Goal: Task Accomplishment & Management: Manage account settings

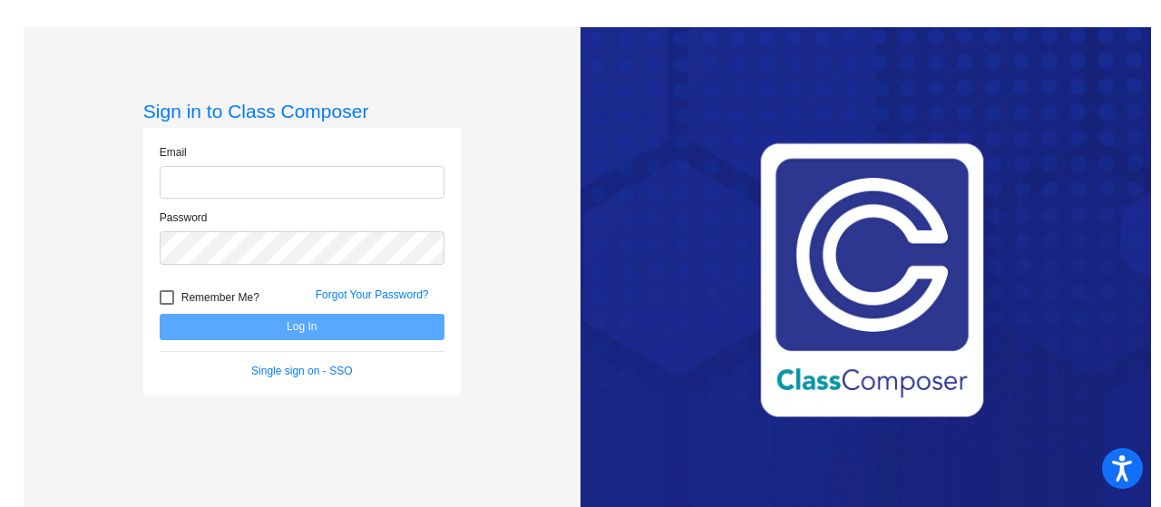
type input "[EMAIL_ADDRESS][DOMAIN_NAME]"
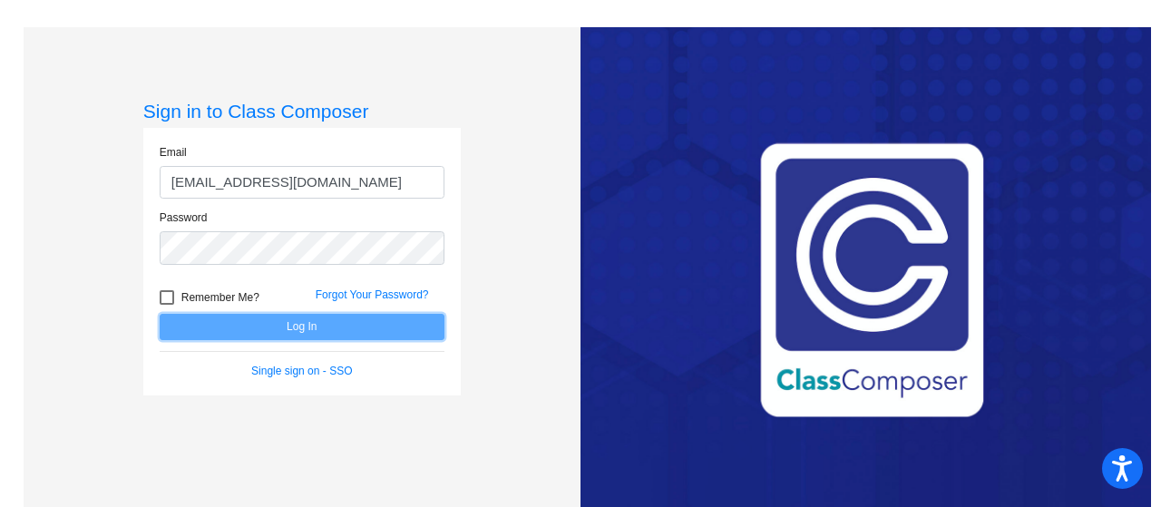
click at [316, 333] on button "Log In" at bounding box center [302, 327] width 285 height 26
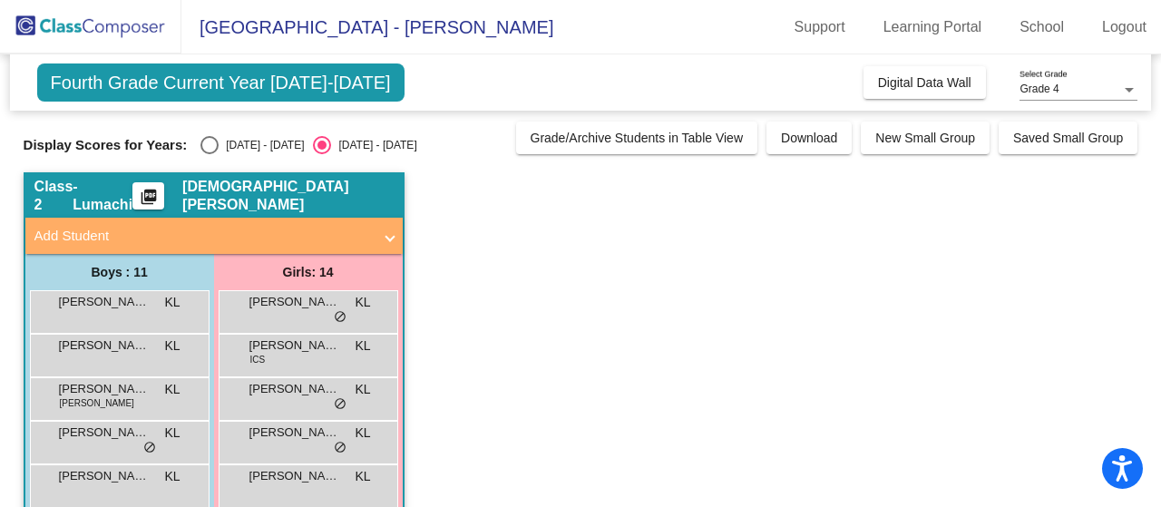
click at [264, 145] on div "[DATE] - [DATE]" at bounding box center [261, 145] width 85 height 16
click at [210, 154] on input "[DATE] - [DATE]" at bounding box center [209, 154] width 1 height 1
radio input "true"
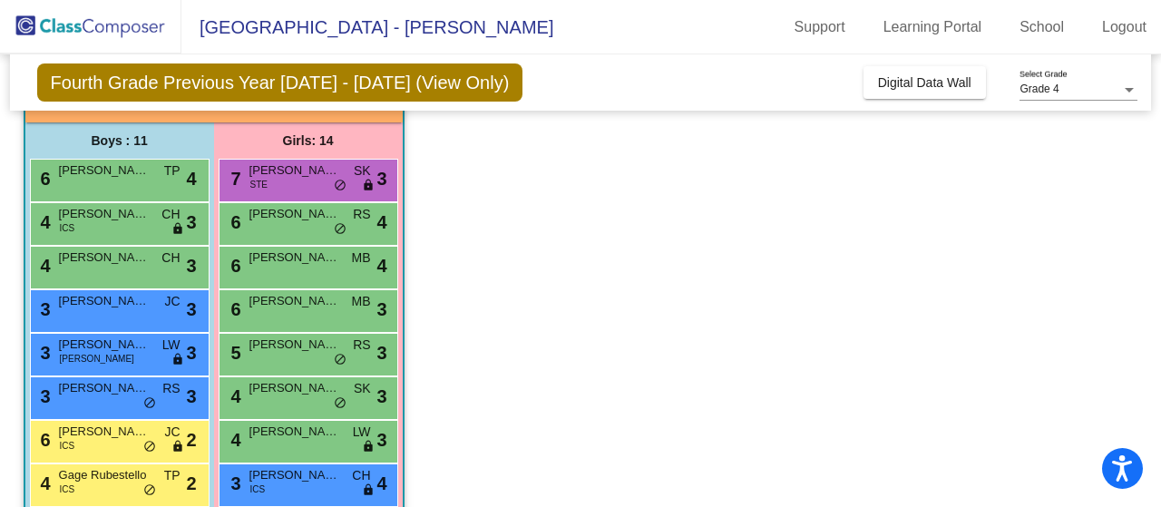
scroll to position [130, 0]
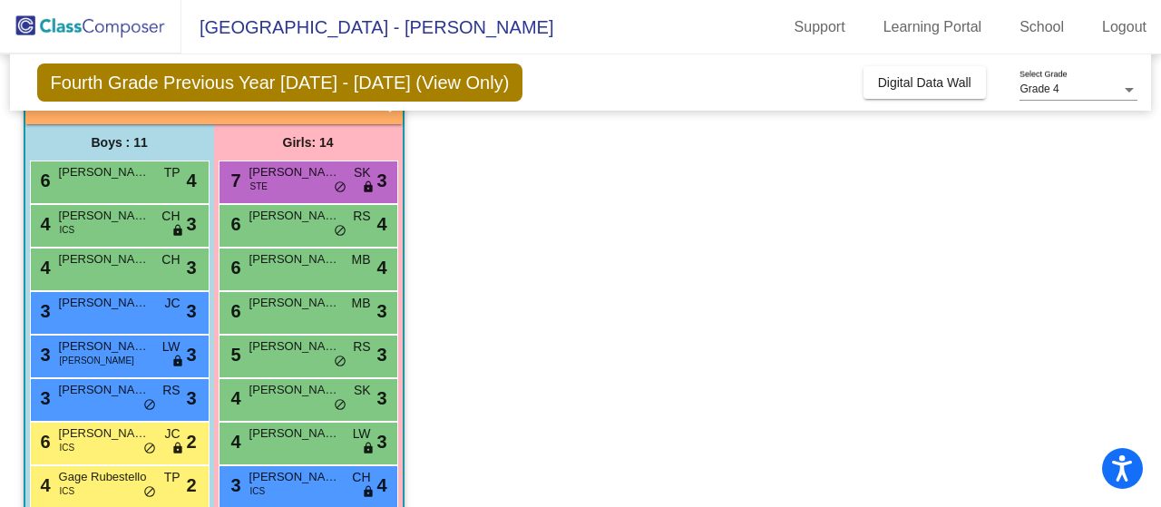
click at [157, 280] on div "4 Zyon Robinson CH lock do_not_disturb_alt 3" at bounding box center [117, 267] width 173 height 37
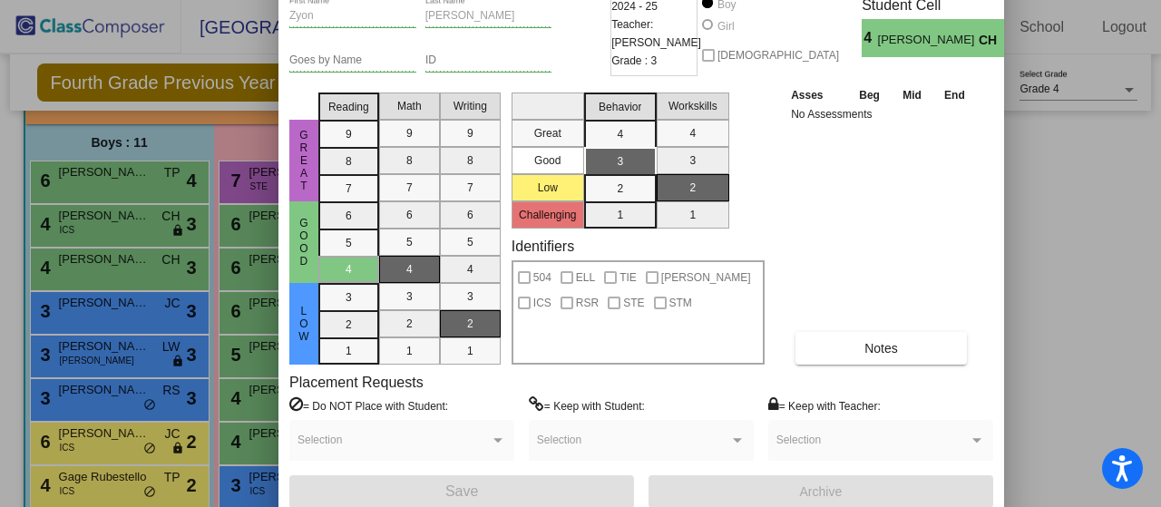
drag, startPoint x: 957, startPoint y: 15, endPoint x: 815, endPoint y: -48, distance: 156.0
click at [815, 0] on html "Accessibility Screen-Reader Guide, Feedback, and Issue Reporting | New window L…" at bounding box center [580, 253] width 1161 height 507
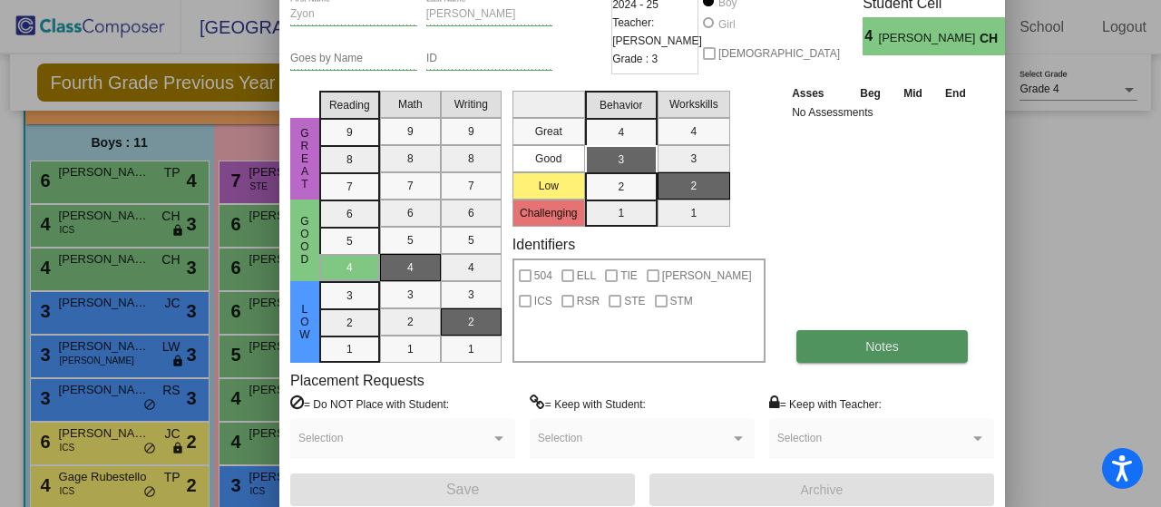
click at [856, 334] on button "Notes" at bounding box center [882, 346] width 171 height 33
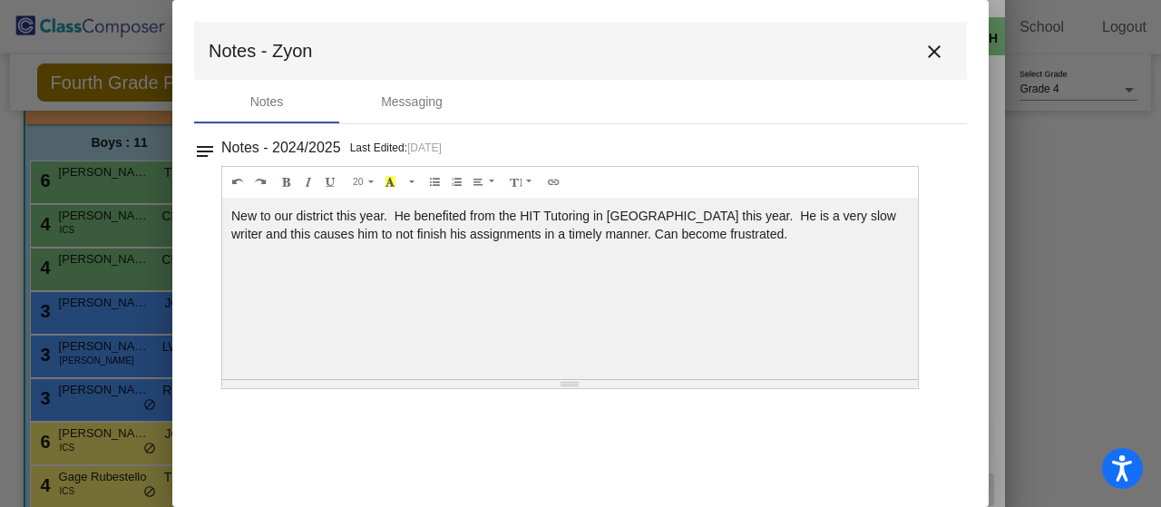
click at [1032, 108] on div at bounding box center [580, 253] width 1161 height 507
click at [942, 63] on button "close" at bounding box center [934, 51] width 36 height 36
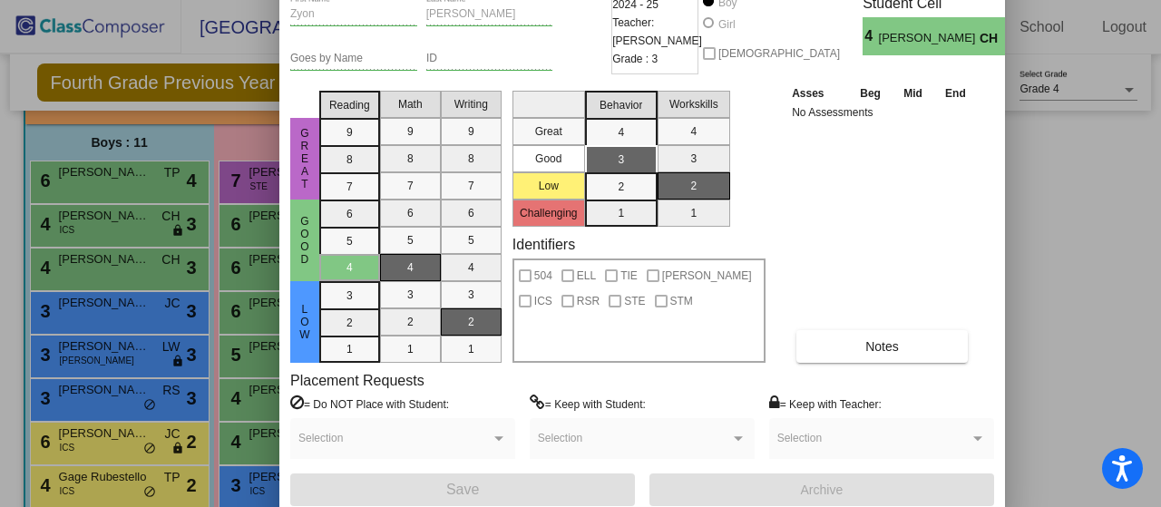
click at [1008, 246] on div at bounding box center [580, 253] width 1161 height 507
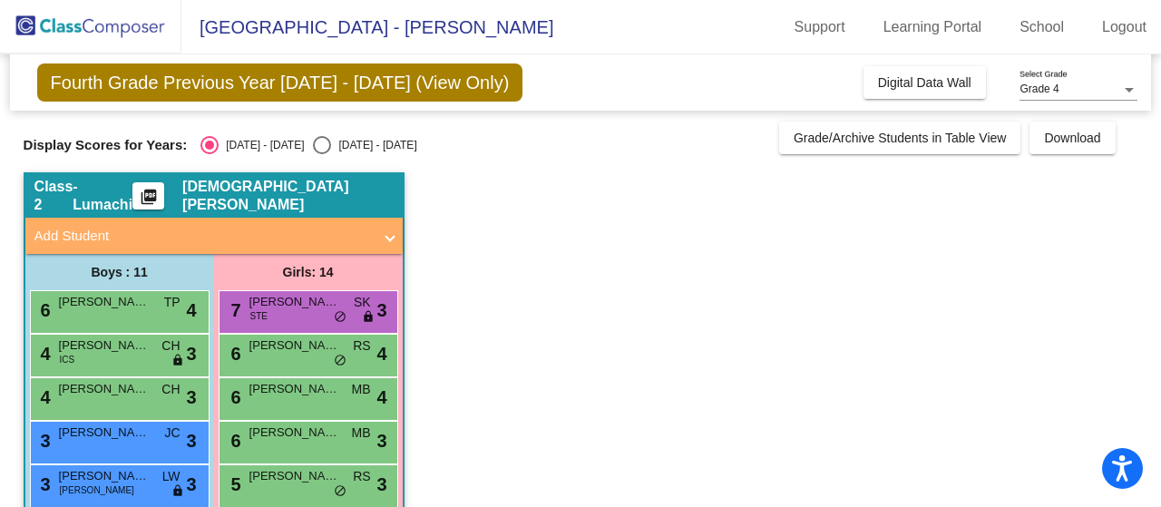
scroll to position [0, 0]
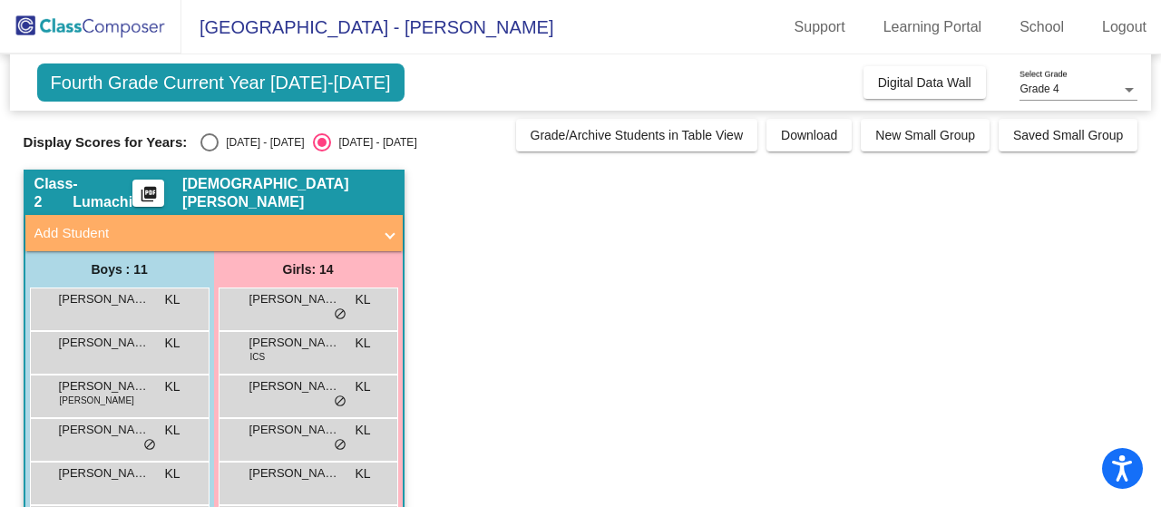
scroll to position [4, 0]
click at [245, 132] on label "[DATE] - [DATE]" at bounding box center [251, 141] width 103 height 18
click at [210, 151] on input "[DATE] - [DATE]" at bounding box center [209, 151] width 1 height 1
radio input "true"
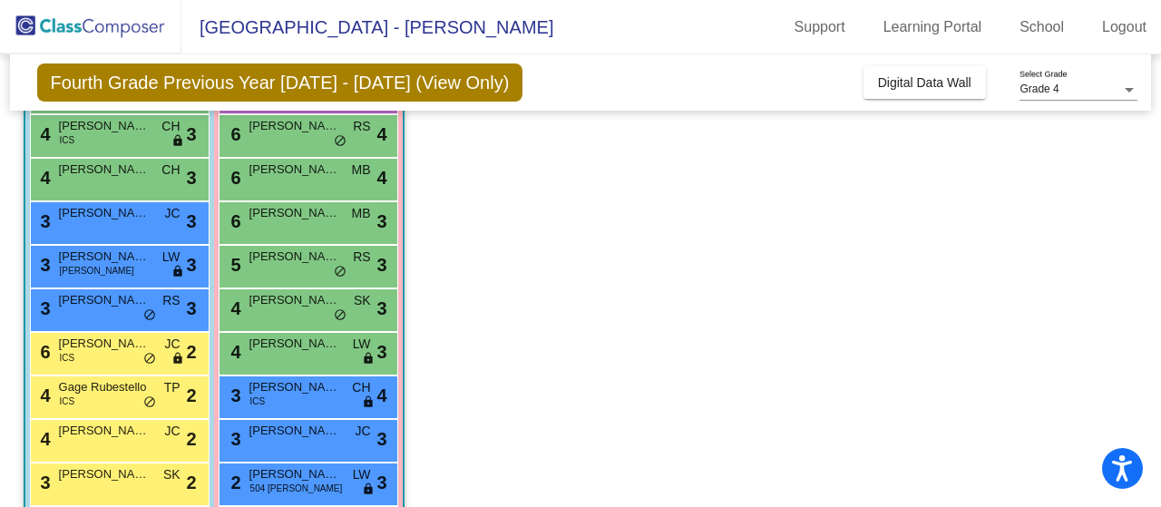
scroll to position [218, 0]
